Goal: Task Accomplishment & Management: Use online tool/utility

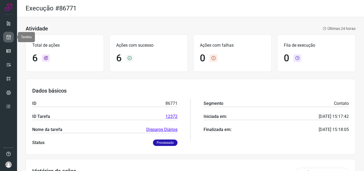
click at [3, 35] on link at bounding box center [8, 37] width 11 height 11
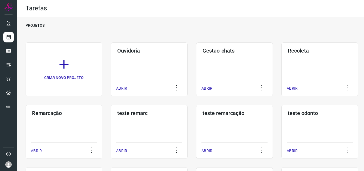
click at [59, 132] on div "Remarcação ABRIR" at bounding box center [64, 132] width 77 height 54
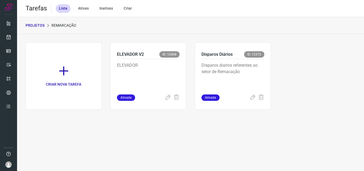
click at [232, 80] on p "Disparos diarios referentes ao setor de Remacação" at bounding box center [233, 75] width 63 height 27
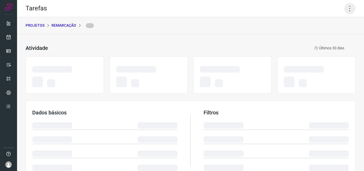
click at [344, 8] on icon at bounding box center [349, 8] width 11 height 11
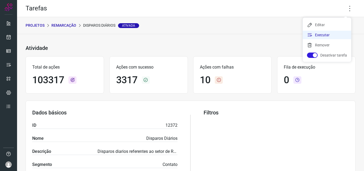
click at [336, 32] on li "Executar" at bounding box center [327, 35] width 49 height 9
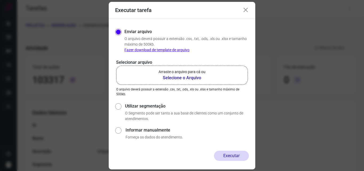
click at [179, 81] on label "Arraste o arquivo para cá ou Selecione o Arquivo" at bounding box center [182, 75] width 132 height 19
click at [0, 0] on input "Arraste o arquivo para cá ou Selecione o Arquivo" at bounding box center [0, 0] width 0 height 0
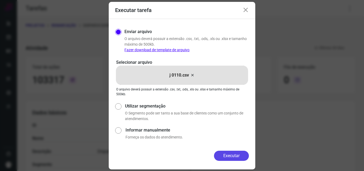
click at [237, 157] on button "Executar" at bounding box center [231, 156] width 35 height 10
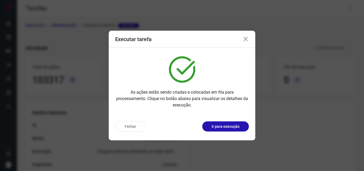
click at [233, 129] on p "Ir para execução" at bounding box center [226, 127] width 28 height 6
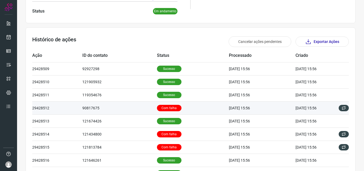
scroll to position [160, 0]
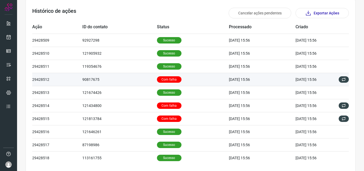
click at [178, 80] on td "Com falha" at bounding box center [193, 79] width 72 height 13
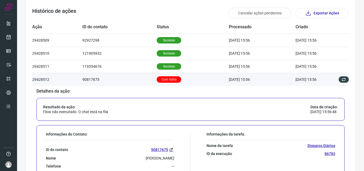
click at [163, 83] on td "Com falha" at bounding box center [193, 79] width 72 height 13
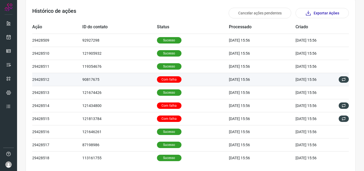
click at [166, 80] on p "Com falha" at bounding box center [169, 79] width 25 height 6
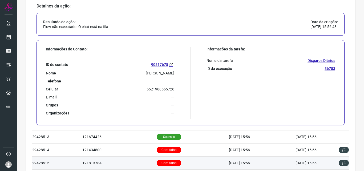
scroll to position [213, 0]
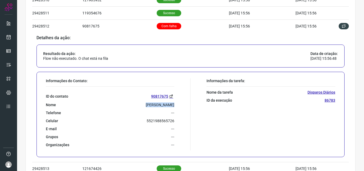
drag, startPoint x: 147, startPoint y: 107, endPoint x: 174, endPoint y: 105, distance: 27.5
click at [174, 105] on div "Informações do Contato: ID do contato 90817675 Nome Vilma Barbosa Telefone --- …" at bounding box center [116, 114] width 147 height 72
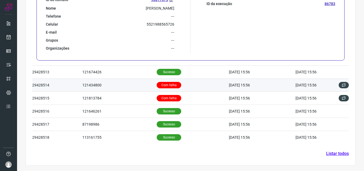
click at [173, 85] on p "Com falha" at bounding box center [169, 85] width 25 height 6
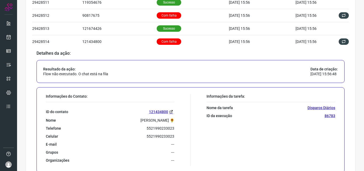
scroll to position [234, 0]
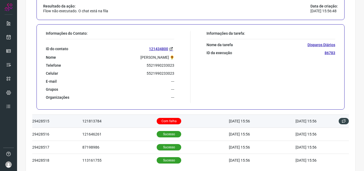
click at [161, 120] on p "Com falha" at bounding box center [169, 121] width 25 height 6
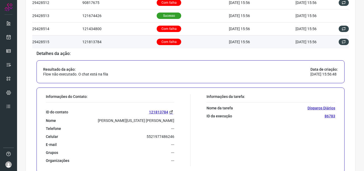
scroll to position [237, 0]
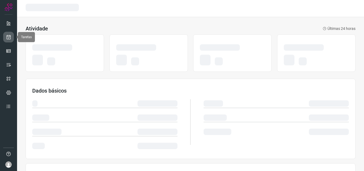
click at [6, 35] on icon at bounding box center [9, 36] width 6 height 5
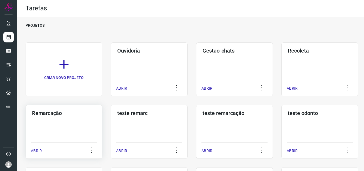
click at [73, 145] on div "ABRIR" at bounding box center [64, 148] width 66 height 13
click at [312, 52] on h3 "Recoleta" at bounding box center [320, 50] width 64 height 6
click at [85, 133] on div "Remarcação ABRIR" at bounding box center [64, 132] width 77 height 54
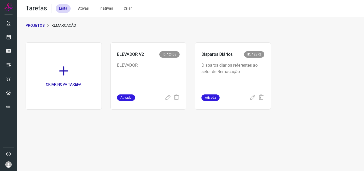
click at [241, 78] on p "Disparos diarios referentes ao setor de Remacação" at bounding box center [233, 75] width 63 height 27
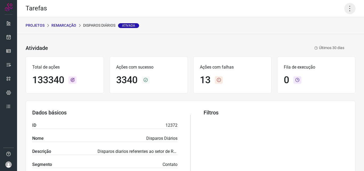
click at [346, 3] on icon at bounding box center [349, 8] width 11 height 11
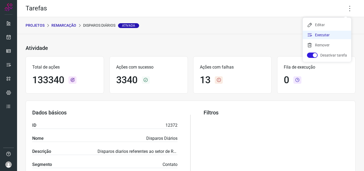
click at [336, 33] on li "Executar" at bounding box center [327, 35] width 49 height 9
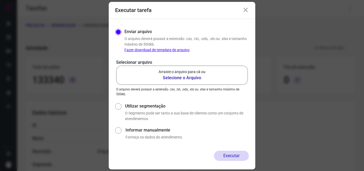
click at [212, 69] on label "Arraste o arquivo para cá ou Selecione o Arquivo" at bounding box center [182, 75] width 132 height 19
click at [0, 0] on input "Arraste o arquivo para cá ou Selecione o Arquivo" at bounding box center [0, 0] width 0 height 0
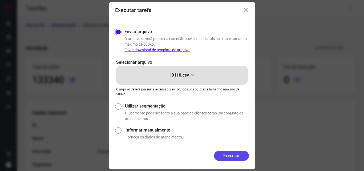
click at [224, 151] on button "Executar" at bounding box center [231, 156] width 35 height 10
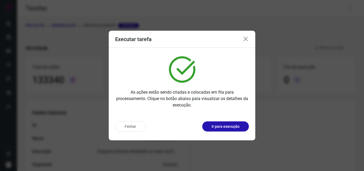
click at [233, 128] on p "Ir para execução" at bounding box center [226, 127] width 28 height 6
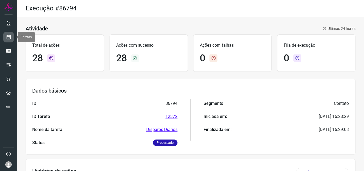
click at [13, 39] on link at bounding box center [8, 37] width 11 height 11
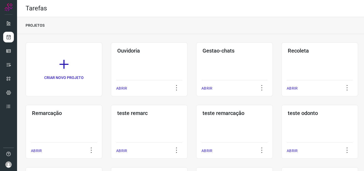
click at [93, 134] on div "Remarcação ABRIR" at bounding box center [64, 132] width 77 height 54
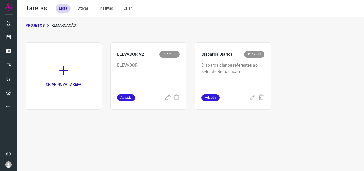
click at [267, 71] on div "Disparos Diários ID: 12372 Disparos diarios referentes ao setor de Remacação At…" at bounding box center [233, 75] width 76 height 67
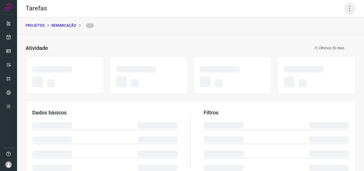
click at [348, 7] on icon at bounding box center [349, 8] width 11 height 11
click at [346, 11] on icon at bounding box center [349, 8] width 11 height 11
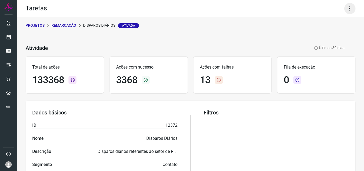
click at [344, 8] on icon at bounding box center [349, 8] width 11 height 11
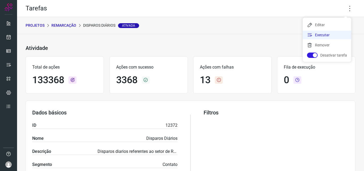
click at [327, 34] on li "Executar" at bounding box center [327, 35] width 49 height 9
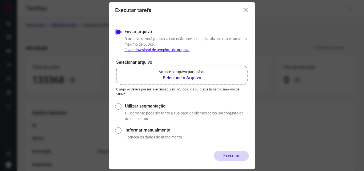
click at [187, 80] on b "Selecione o Arquivo" at bounding box center [182, 78] width 47 height 6
click at [0, 0] on input "Arraste o arquivo para cá ou Selecione o Arquivo" at bounding box center [0, 0] width 0 height 0
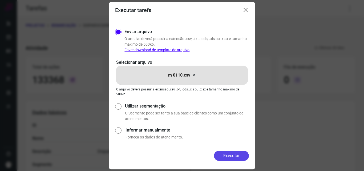
click at [235, 152] on button "Executar" at bounding box center [231, 156] width 35 height 10
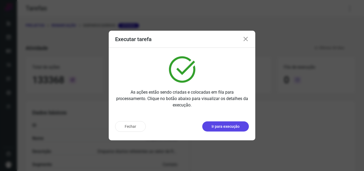
click at [232, 129] on button "Ir para execução" at bounding box center [225, 126] width 47 height 10
